Goal: Task Accomplishment & Management: Complete application form

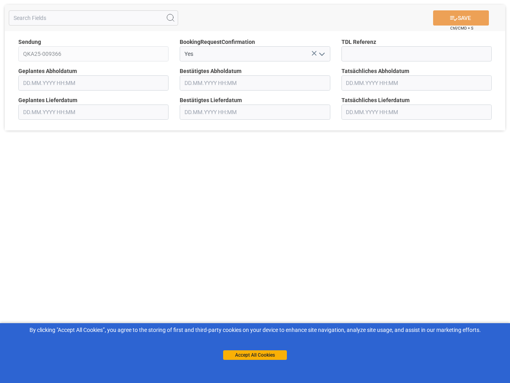
type input "[DATE] 00:00"
click at [255, 191] on div "SAVE Ctrl/CMD + S Sendung QKA25-009366 BookingRequestConfirmation Yes TDL Refer…" at bounding box center [255, 191] width 510 height 383
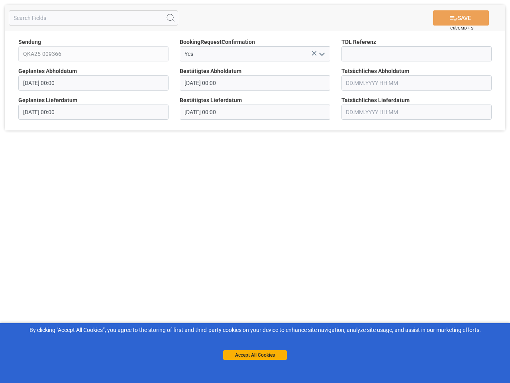
click at [171, 18] on icon at bounding box center [171, 18] width 10 height 10
click at [314, 53] on icon at bounding box center [314, 53] width 5 height 5
click at [321, 54] on icon "open menu" at bounding box center [322, 54] width 10 height 10
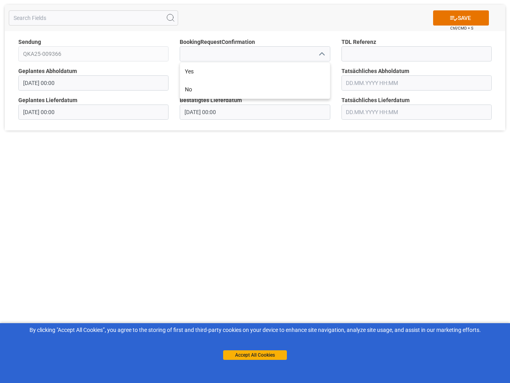
click at [255, 355] on button "Accept All Cookies" at bounding box center [255, 355] width 64 height 10
